Goal: Transaction & Acquisition: Obtain resource

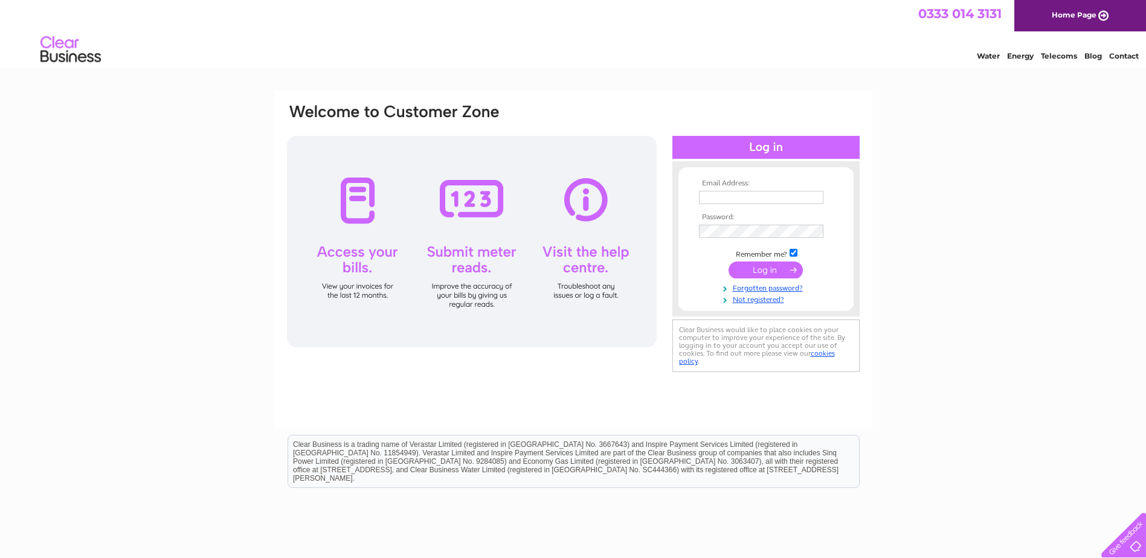
type input "accounts@jktyres.co.uk"
click at [792, 271] on input "submit" at bounding box center [766, 270] width 74 height 17
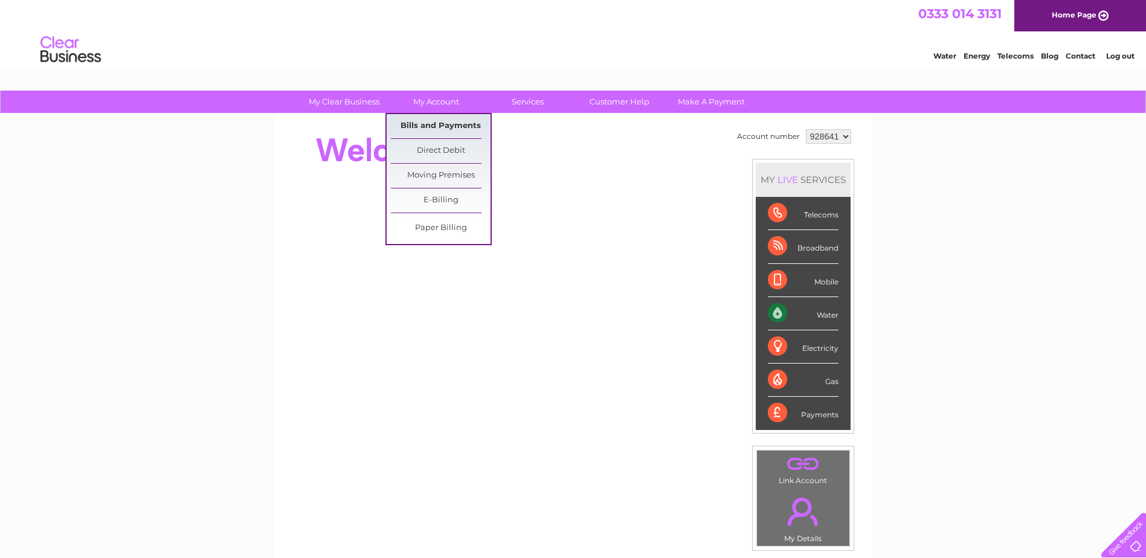
click at [469, 127] on link "Bills and Payments" at bounding box center [441, 126] width 100 height 24
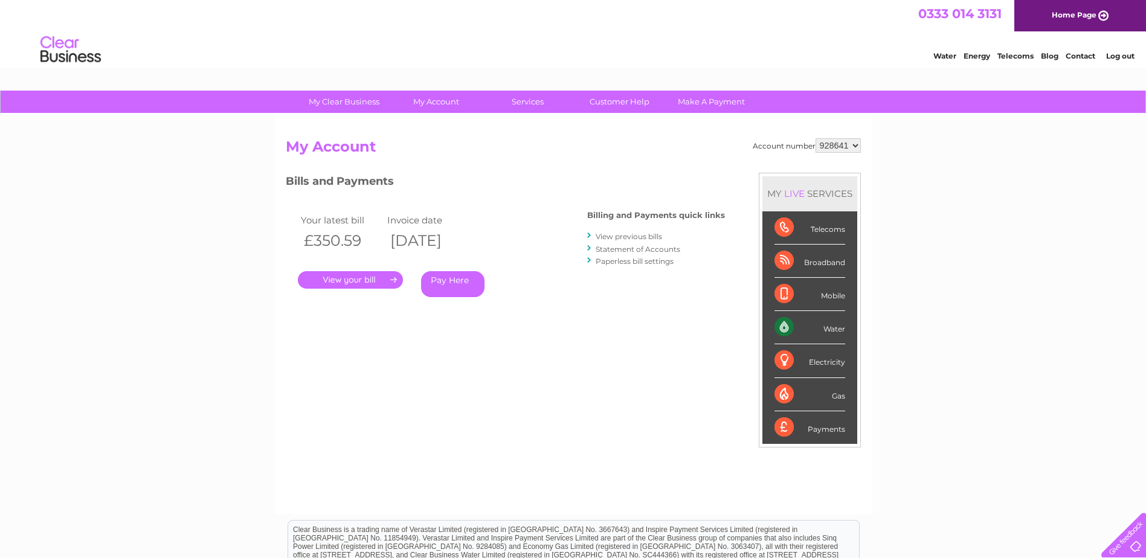
click at [382, 277] on link "." at bounding box center [350, 280] width 105 height 18
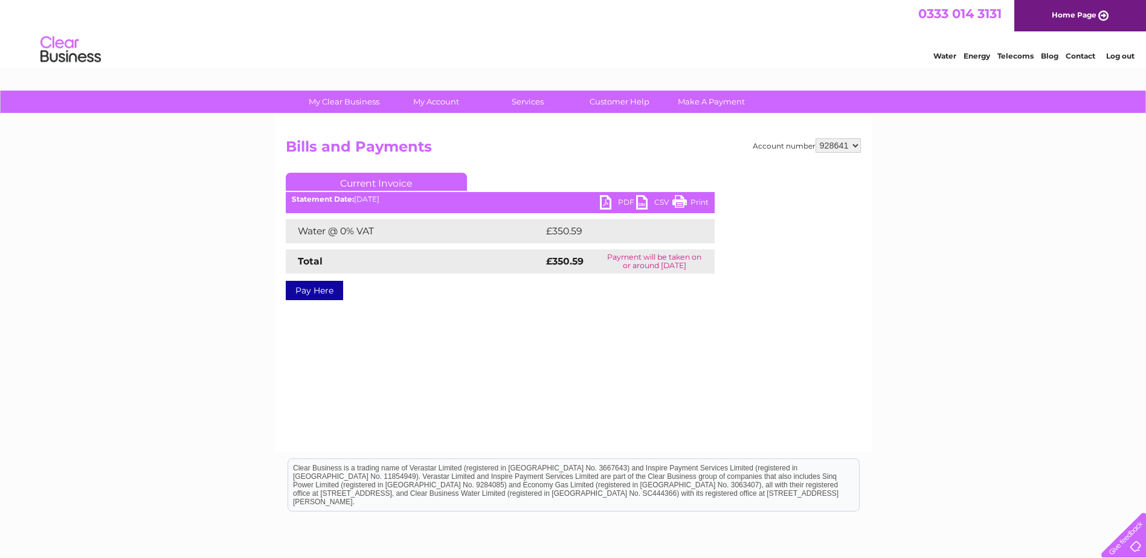
click at [624, 203] on link "PDF" at bounding box center [618, 204] width 36 height 18
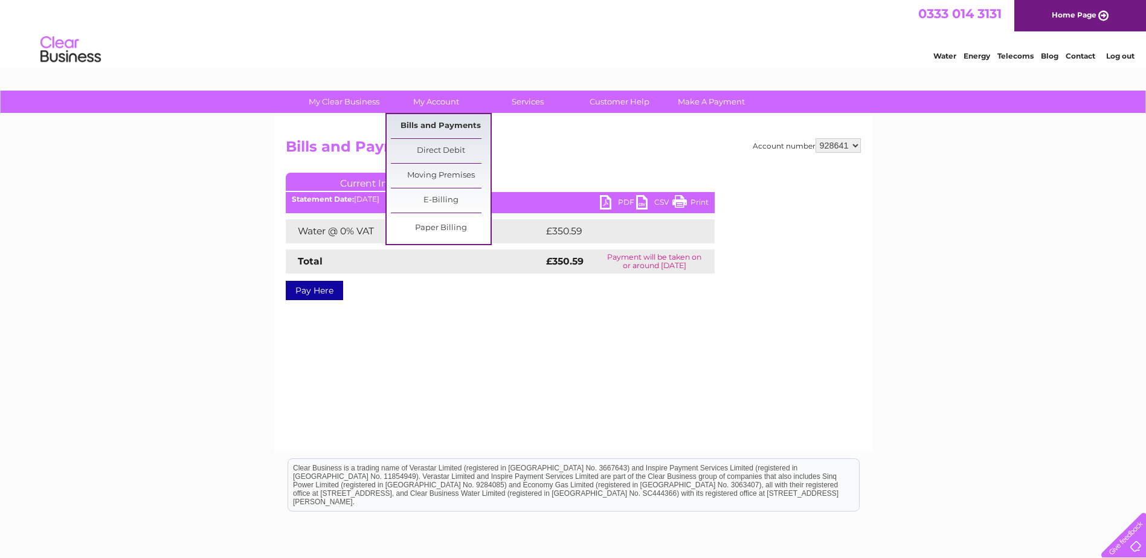
click at [437, 121] on link "Bills and Payments" at bounding box center [441, 126] width 100 height 24
click at [437, 122] on link "Bills and Payments" at bounding box center [441, 126] width 100 height 24
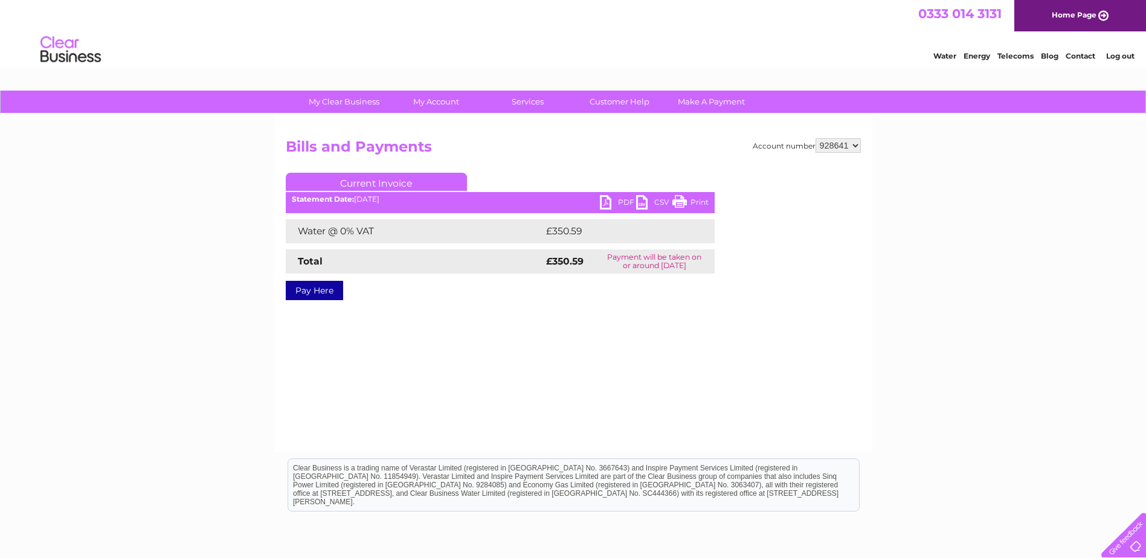
click at [859, 146] on select "928641 939055 964779" at bounding box center [838, 145] width 45 height 15
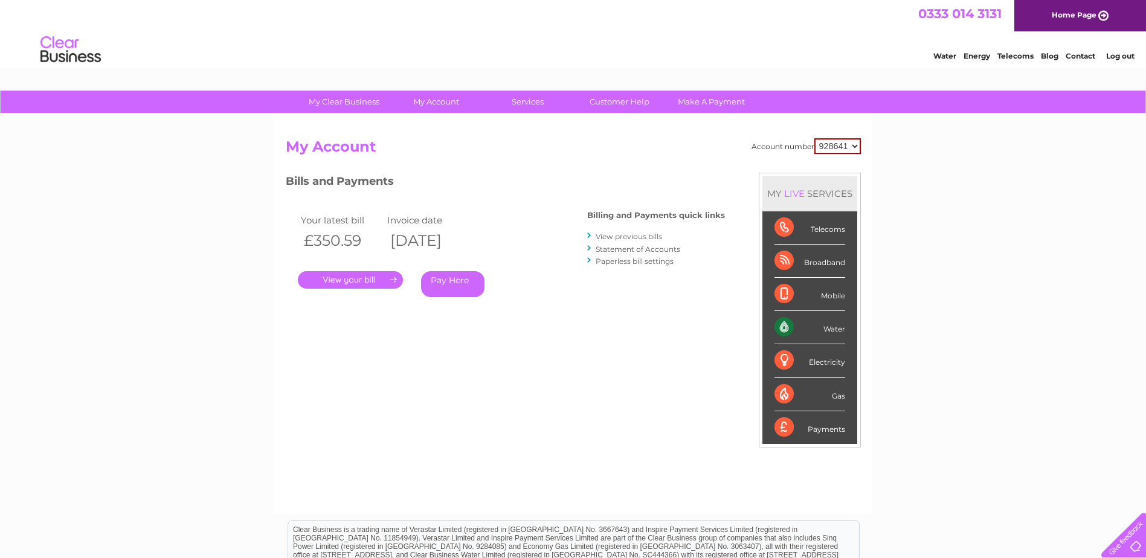
click at [581, 378] on div "Account number 928641 939055 964779 My Account MY LIVE SERVICES Telecoms Broadb…" at bounding box center [573, 320] width 575 height 364
click at [854, 145] on select "928641 939055 964779" at bounding box center [837, 146] width 47 height 16
select select "939055"
click at [814, 138] on select "928641 939055 964779" at bounding box center [837, 146] width 47 height 16
click at [371, 279] on link "." at bounding box center [350, 280] width 105 height 18
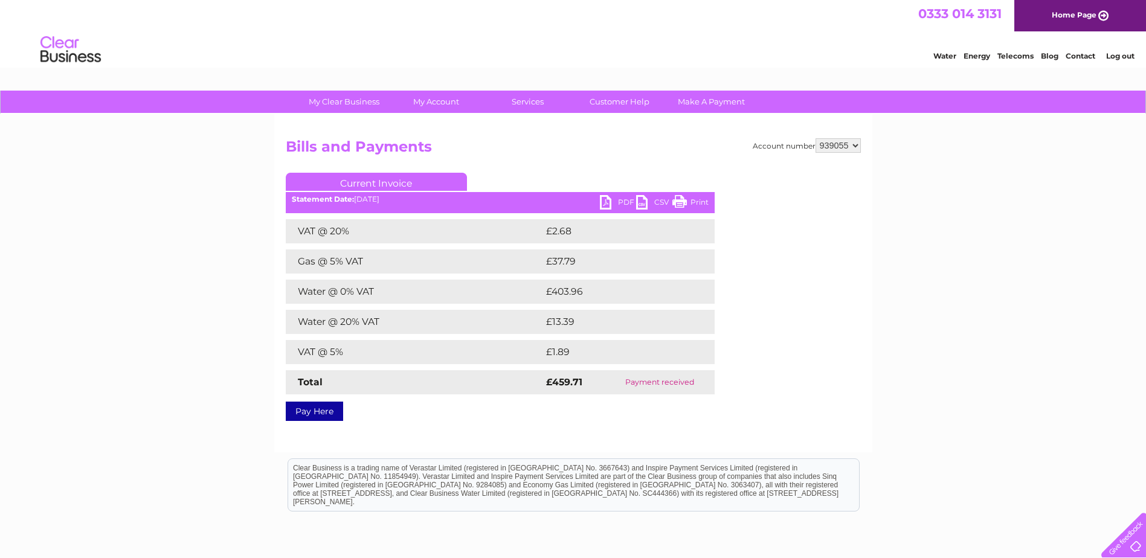
click at [613, 200] on link "PDF" at bounding box center [618, 204] width 36 height 18
